Goal: Task Accomplishment & Management: Manage account settings

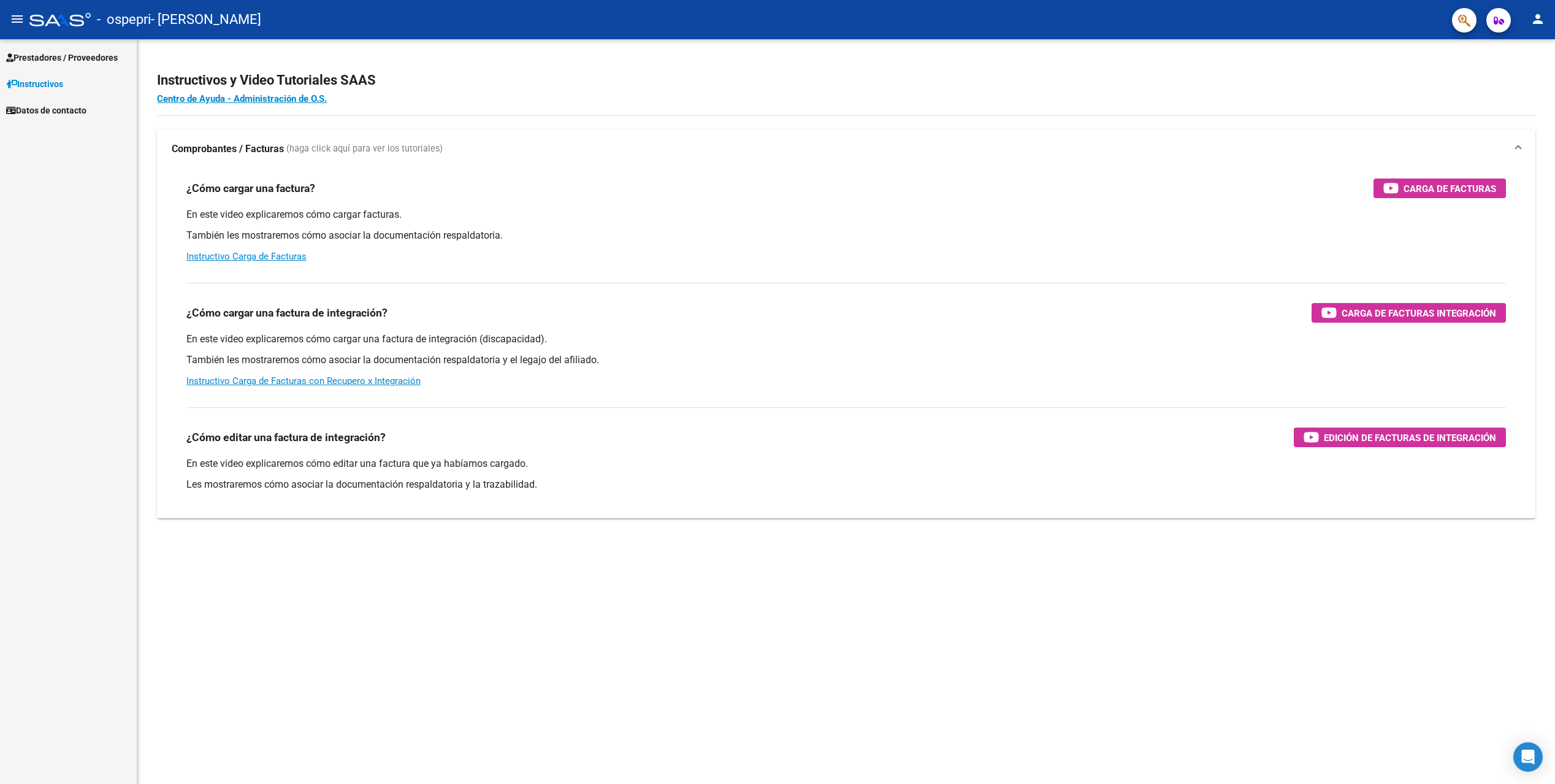
click at [83, 52] on span "Prestadores / Proveedores" at bounding box center [62, 57] width 112 height 14
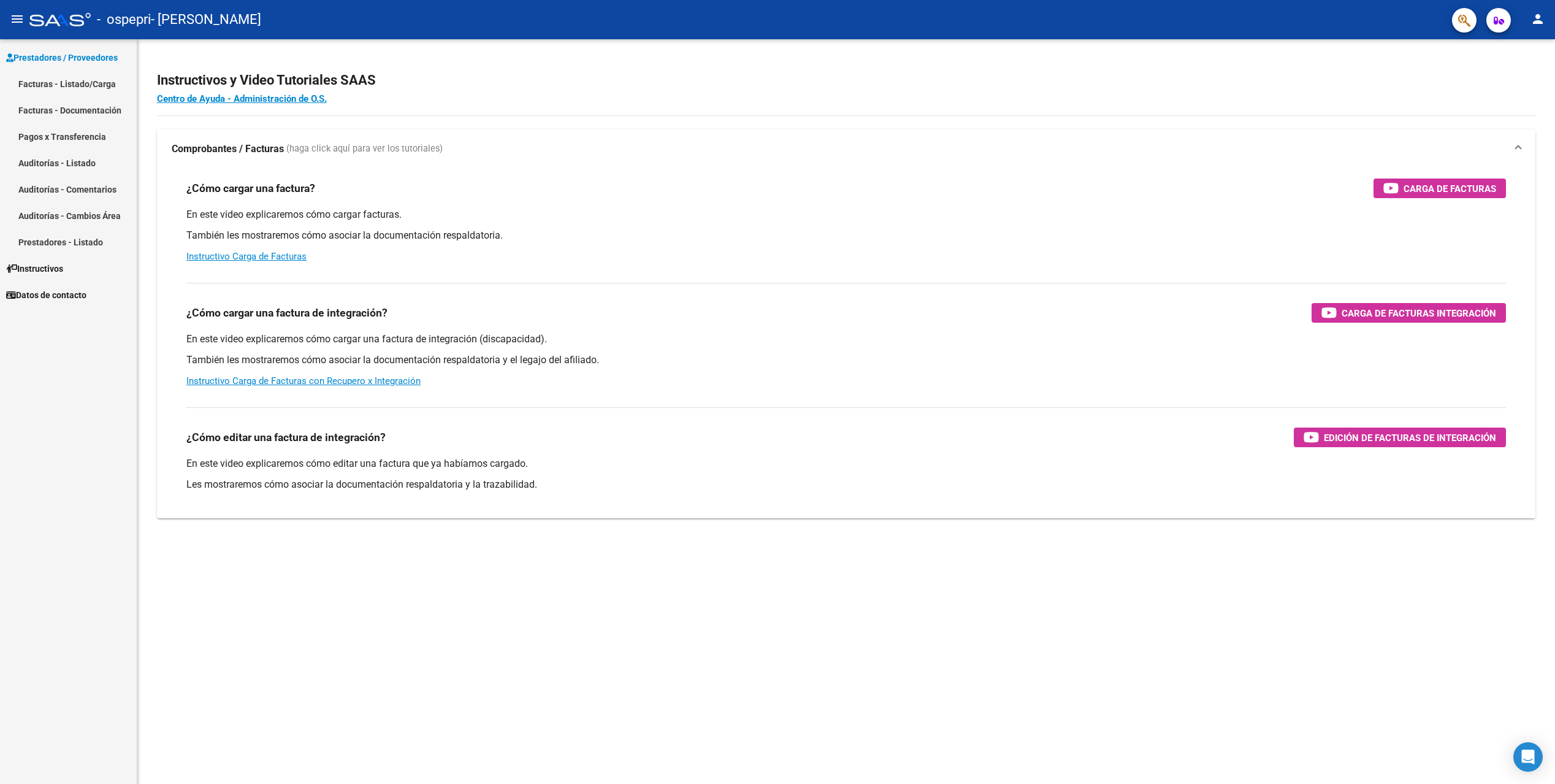
click at [63, 88] on link "Facturas - Listado/Carga" at bounding box center [69, 83] width 137 height 26
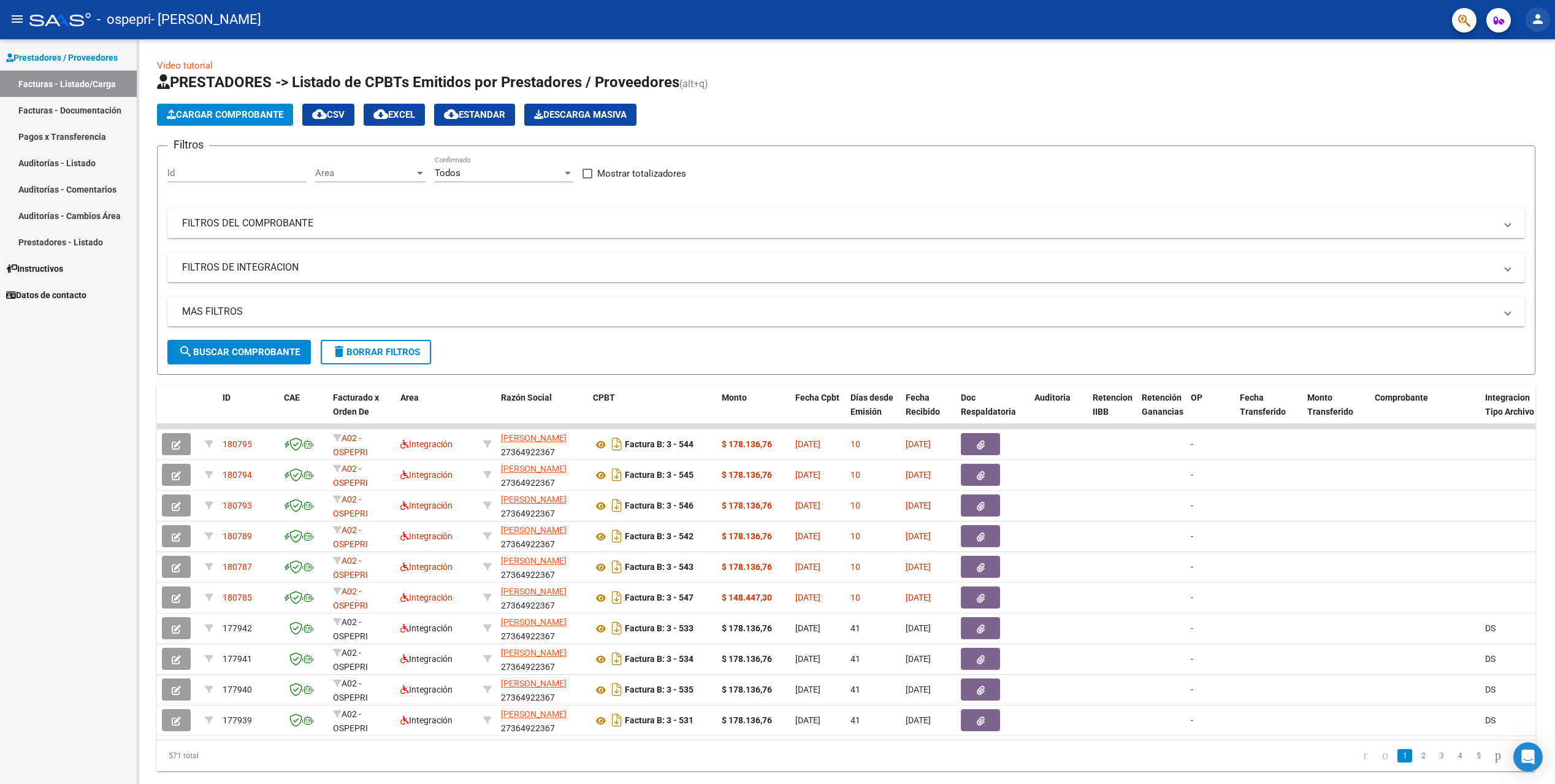
click at [1539, 24] on mat-icon "person" at bounding box center [1538, 19] width 15 height 15
click at [1522, 88] on button "exit_to_app Salir" at bounding box center [1513, 81] width 75 height 29
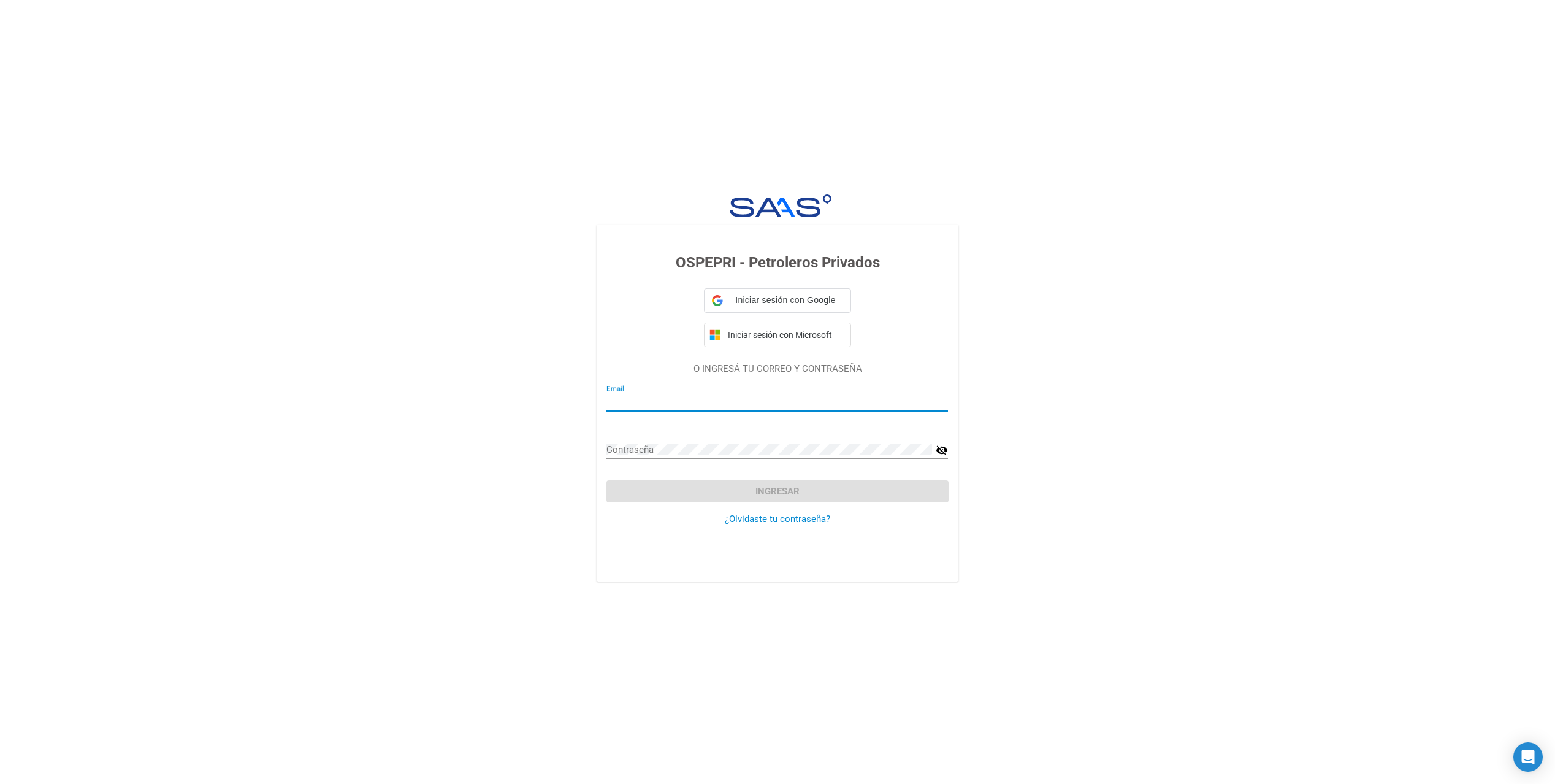
type input "[EMAIL_ADDRESS][DOMAIN_NAME]"
